Goal: Task Accomplishment & Management: Manage account settings

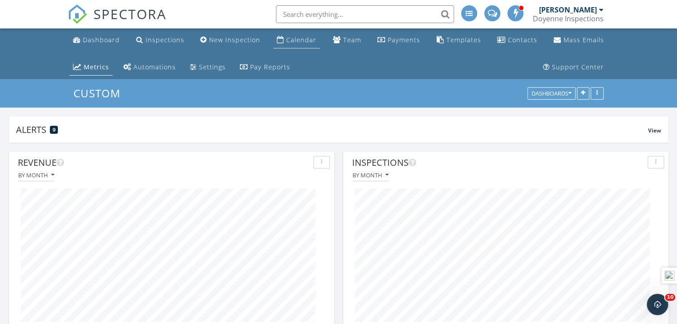
click at [305, 40] on div "Calendar" at bounding box center [301, 40] width 30 height 8
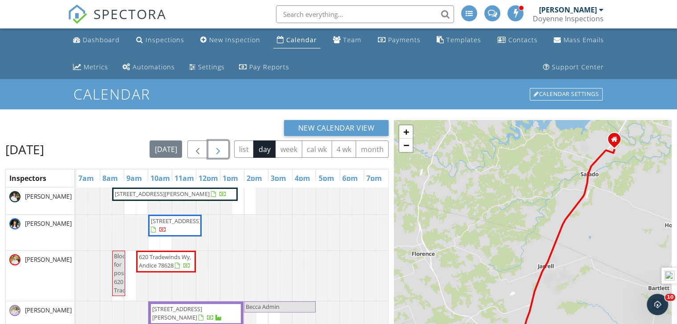
click at [223, 153] on span "button" at bounding box center [218, 150] width 11 height 11
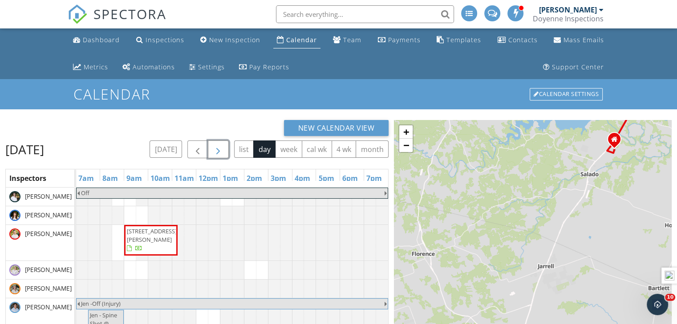
click at [223, 153] on span "button" at bounding box center [218, 150] width 11 height 11
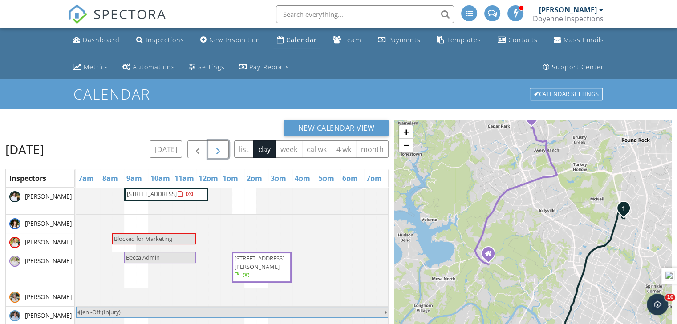
click at [186, 199] on div at bounding box center [189, 195] width 7 height 7
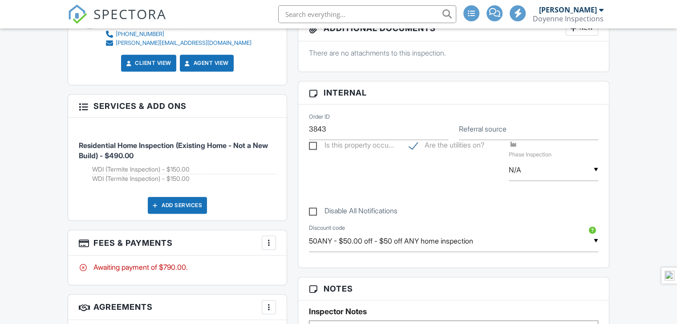
click at [272, 242] on div at bounding box center [268, 242] width 9 height 9
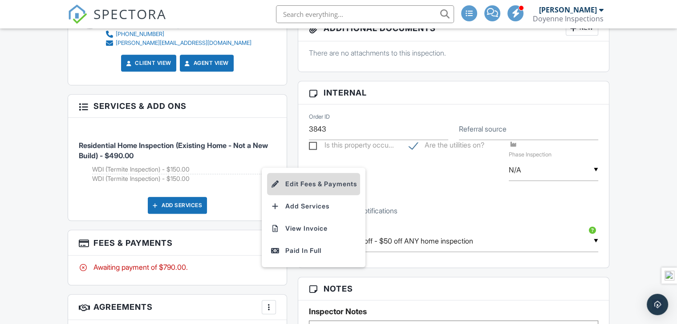
click at [306, 189] on li "Edit Fees & Payments" at bounding box center [313, 184] width 93 height 22
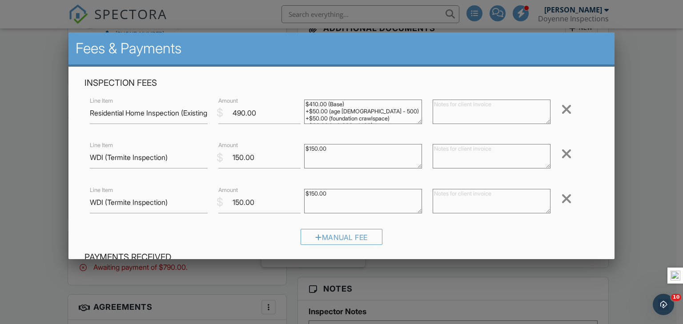
click at [561, 197] on div at bounding box center [566, 199] width 11 height 14
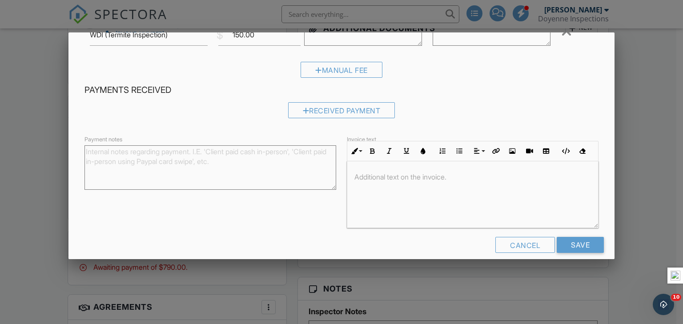
scroll to position [133, 0]
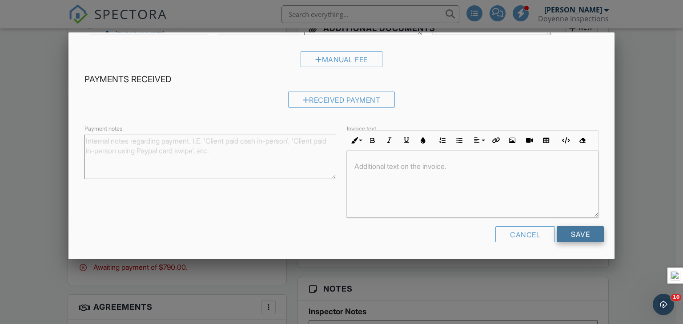
click at [570, 237] on input "Save" at bounding box center [580, 234] width 47 height 16
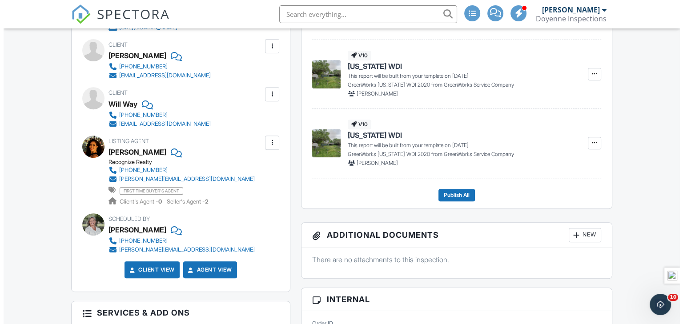
scroll to position [327, 0]
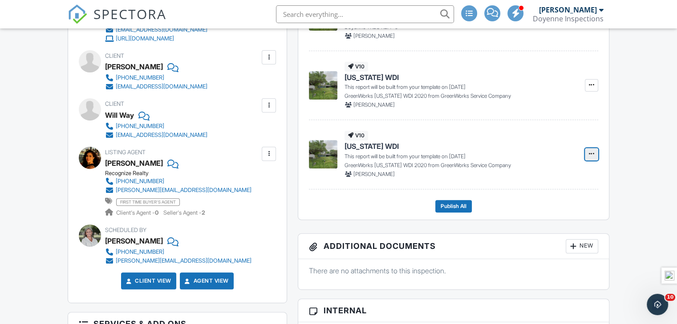
click at [593, 158] on button at bounding box center [590, 154] width 13 height 12
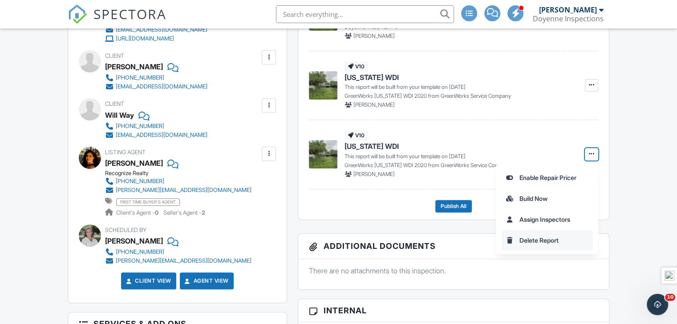
click at [538, 242] on input "Delete Report" at bounding box center [546, 240] width 91 height 20
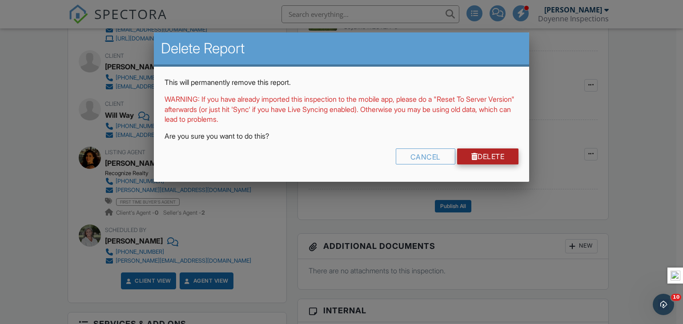
click at [479, 157] on link "Delete" at bounding box center [488, 157] width 62 height 16
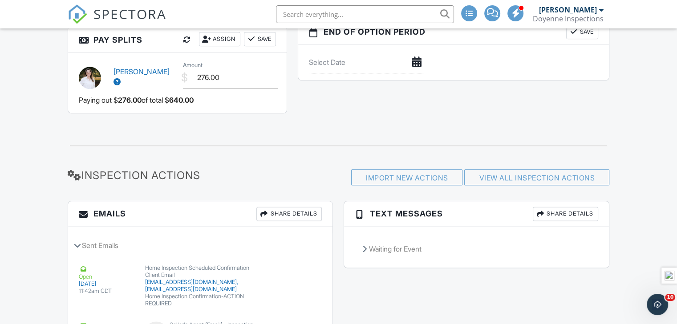
scroll to position [1178, 0]
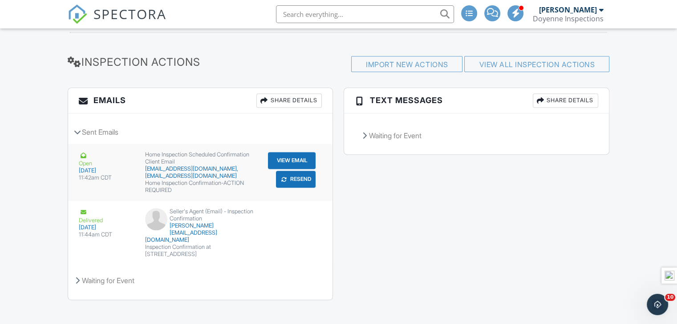
click at [276, 181] on button "Resend" at bounding box center [296, 179] width 40 height 17
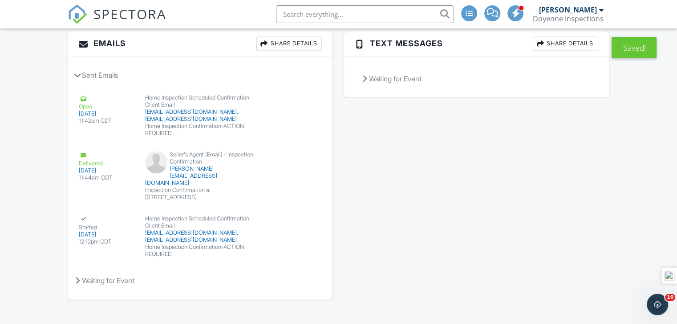
click at [379, 162] on div "Emails Share Details Sent Emails Open [DATE] 11:42am CDT Home Inspection Schedu…" at bounding box center [338, 170] width 552 height 278
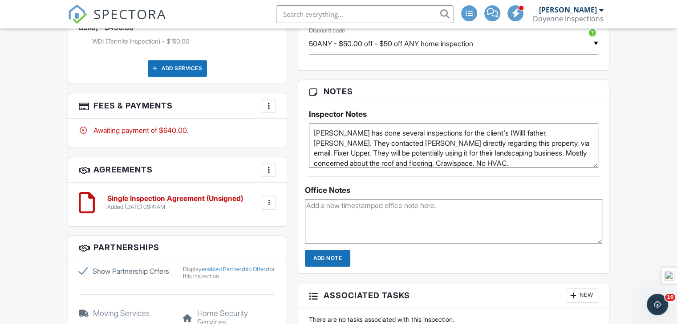
scroll to position [670, 0]
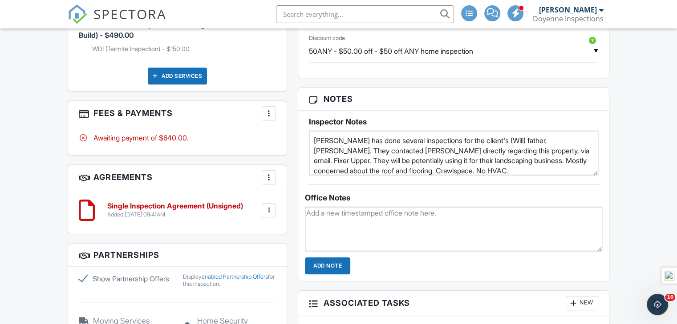
scroll to position [670, 0]
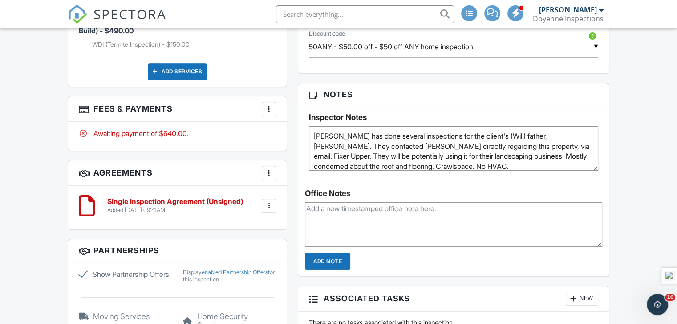
click at [392, 225] on textarea at bounding box center [453, 224] width 297 height 44
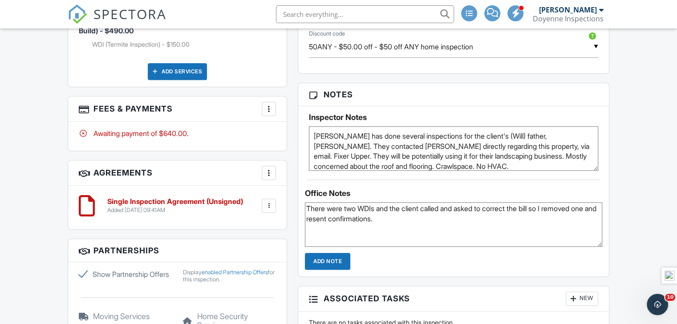
click at [427, 211] on textarea "There were two WDIs and the client called and asked to correct the bill so I re…" at bounding box center [453, 224] width 297 height 44
type textarea "There were two WDIs and the client Karen called and asked to correct the bill s…"
click at [323, 260] on input "Add Note" at bounding box center [327, 261] width 45 height 17
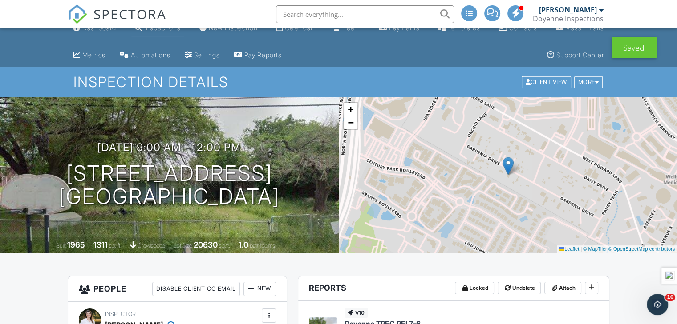
scroll to position [0, 0]
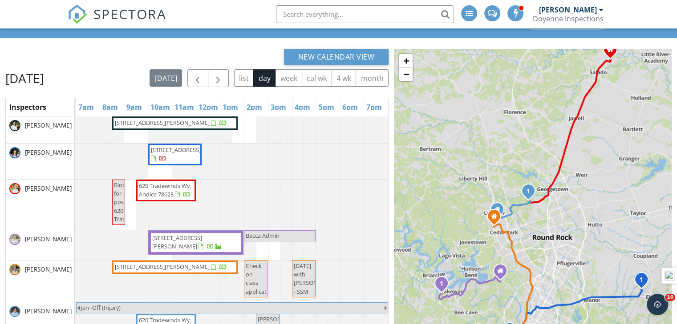
scroll to position [89, 0]
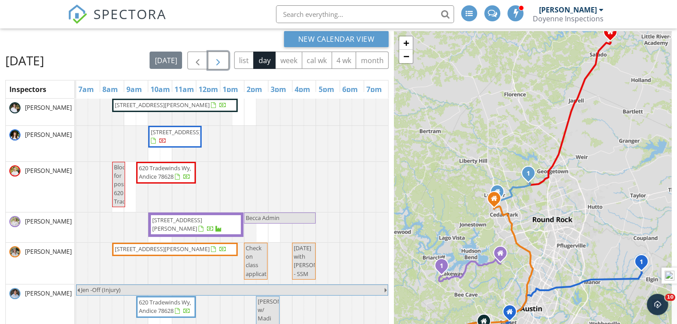
click at [223, 60] on span "button" at bounding box center [218, 61] width 11 height 11
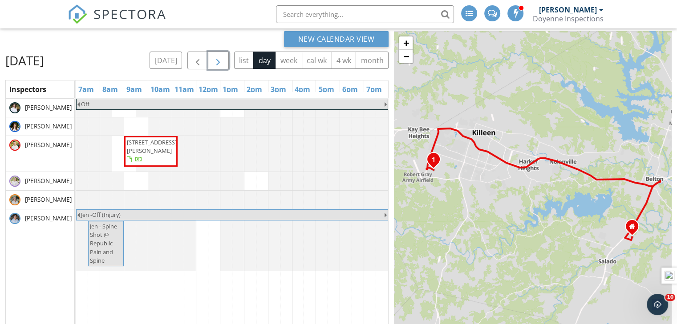
click at [223, 60] on span "button" at bounding box center [218, 61] width 11 height 11
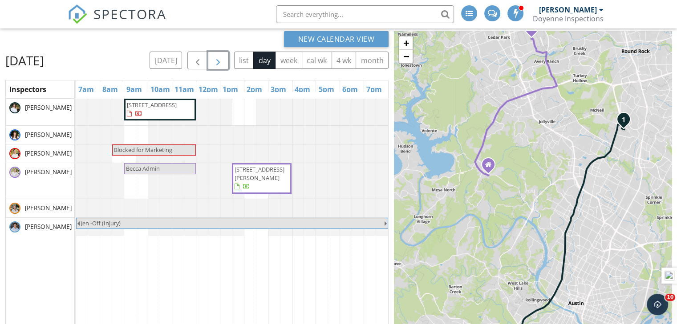
click at [223, 60] on span "button" at bounding box center [218, 61] width 11 height 11
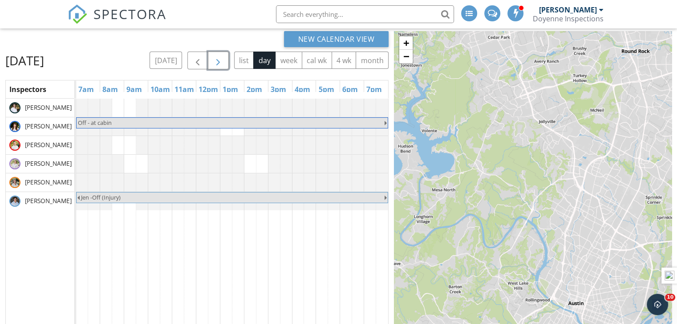
click at [227, 62] on button "button" at bounding box center [218, 61] width 21 height 18
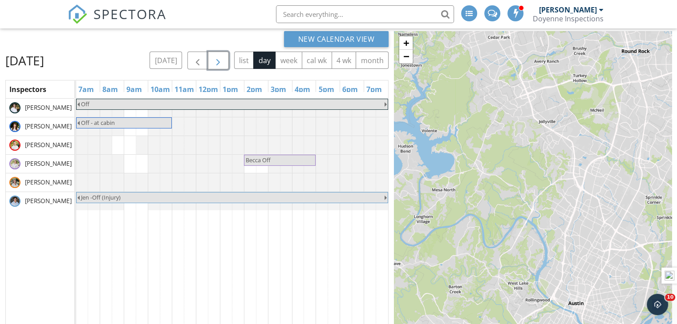
click at [227, 62] on button "button" at bounding box center [218, 61] width 21 height 18
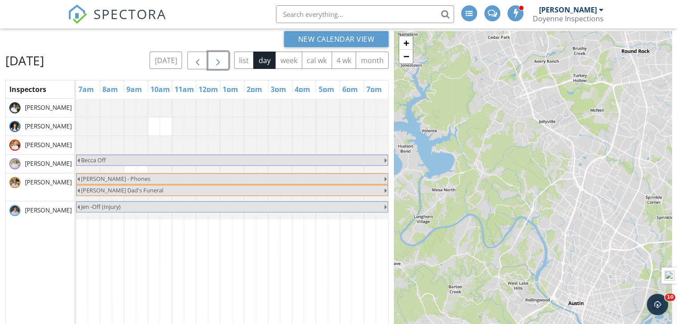
click at [227, 62] on button "button" at bounding box center [218, 61] width 21 height 18
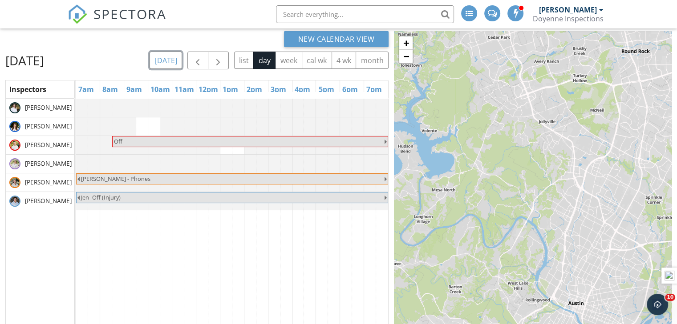
click at [169, 62] on button "[DATE]" at bounding box center [165, 60] width 32 height 17
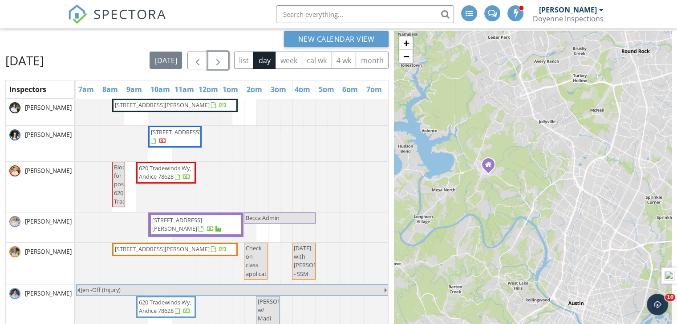
click at [223, 62] on span "button" at bounding box center [218, 61] width 11 height 11
click at [226, 62] on button "button" at bounding box center [218, 61] width 21 height 18
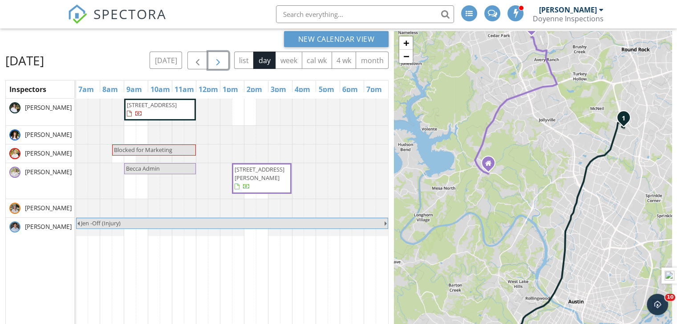
click at [169, 109] on span "2505 Gardenia Dr, Austin 78727" at bounding box center [152, 105] width 50 height 8
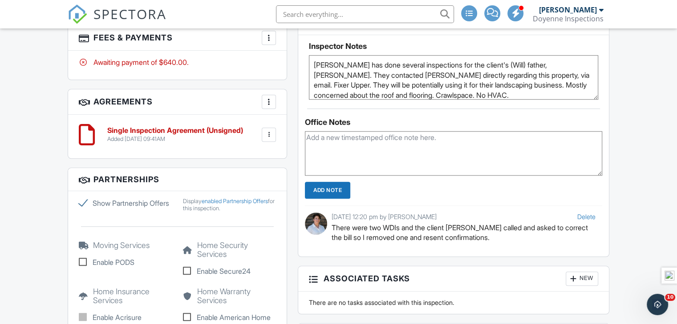
click at [268, 133] on div at bounding box center [268, 134] width 9 height 9
click at [250, 158] on li "Edit" at bounding box center [245, 159] width 51 height 22
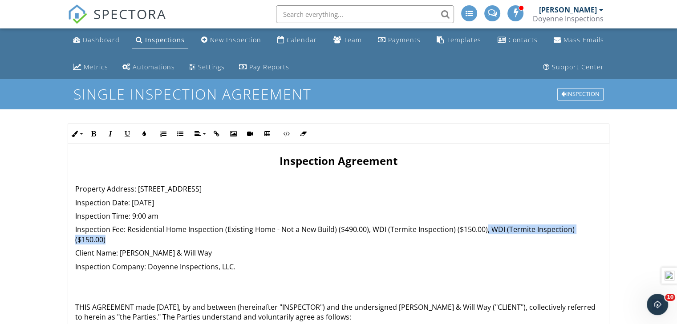
drag, startPoint x: 485, startPoint y: 232, endPoint x: 495, endPoint y: 239, distance: 12.1
click at [495, 239] on p "Inspection Fee: Residential Home Inspection (Existing Home - Not a New Build) (…" at bounding box center [338, 235] width 526 height 20
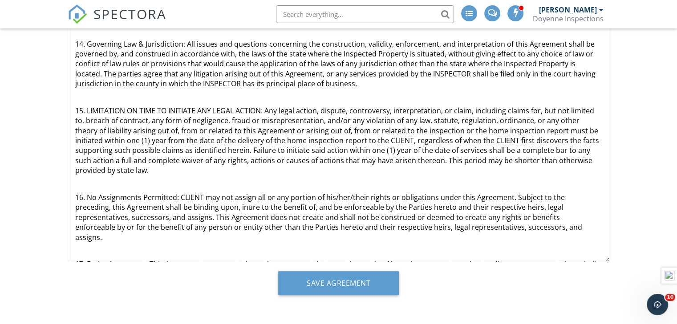
scroll to position [1353, 0]
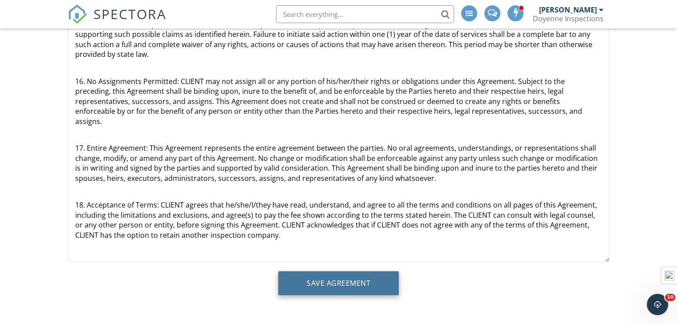
click at [368, 288] on input "Save Agreement" at bounding box center [338, 283] width 121 height 24
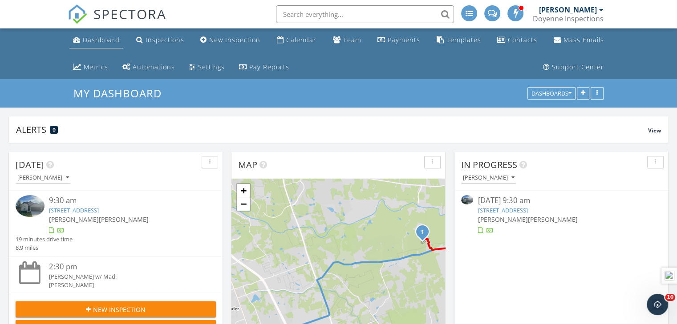
click at [94, 33] on link "Dashboard" at bounding box center [96, 40] width 54 height 16
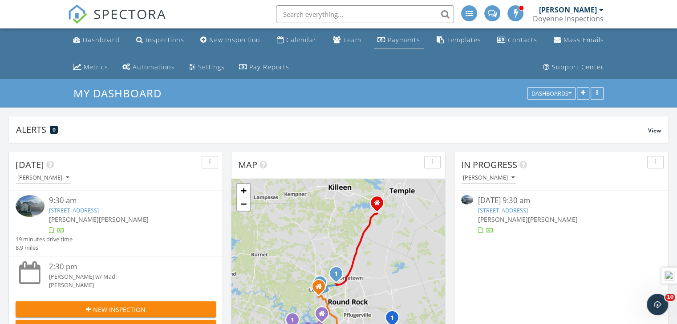
click at [392, 38] on div "Payments" at bounding box center [403, 40] width 32 height 8
